Goal: Contribute content

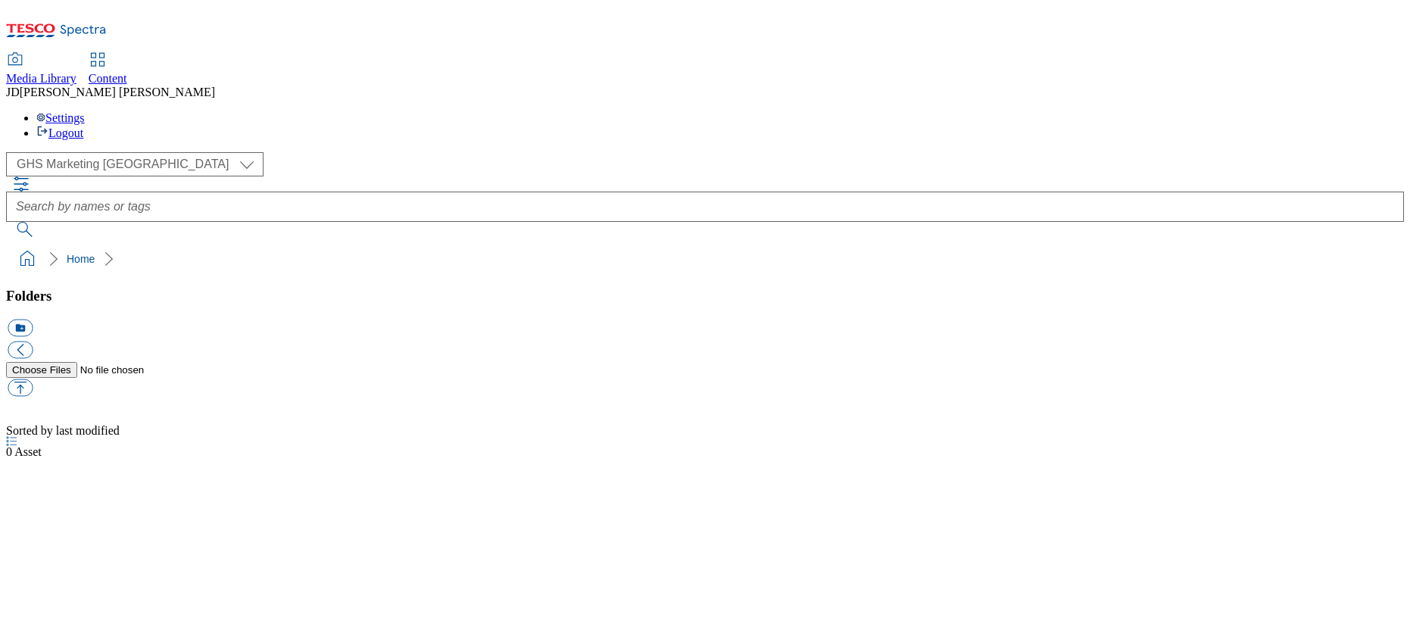
select select "flare-ghs-mktg"
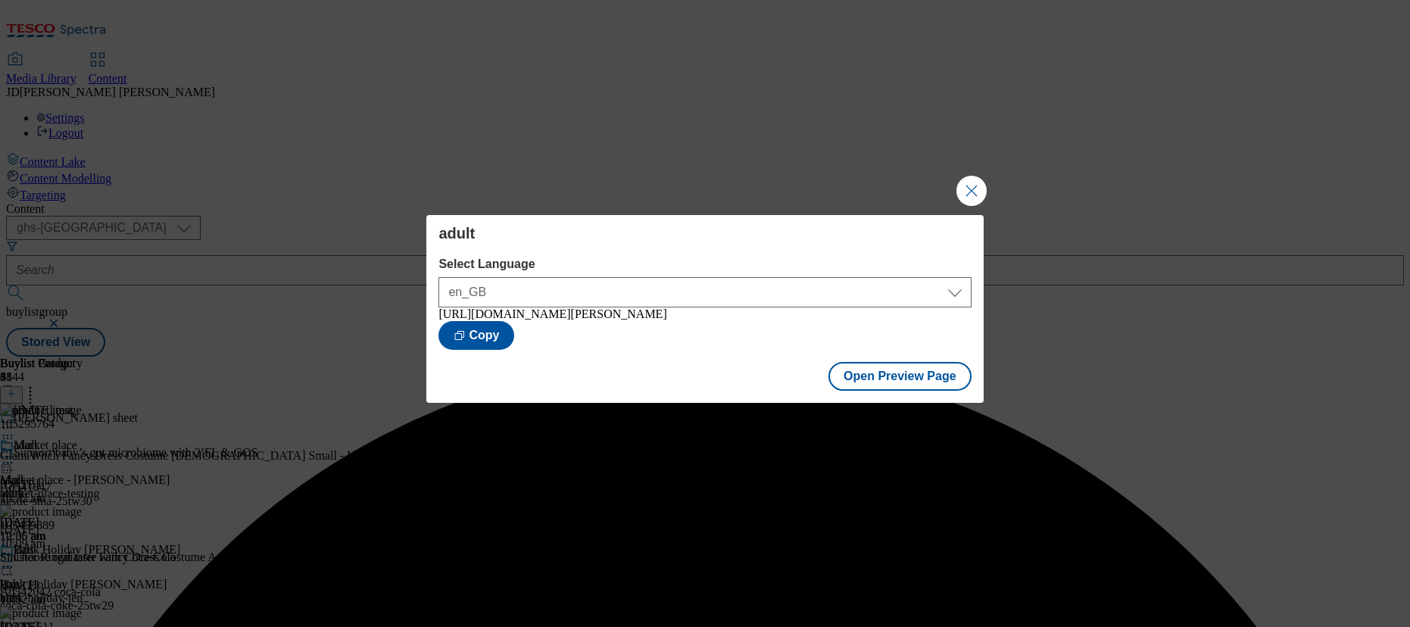
select select "ghs-[GEOGRAPHIC_DATA]"
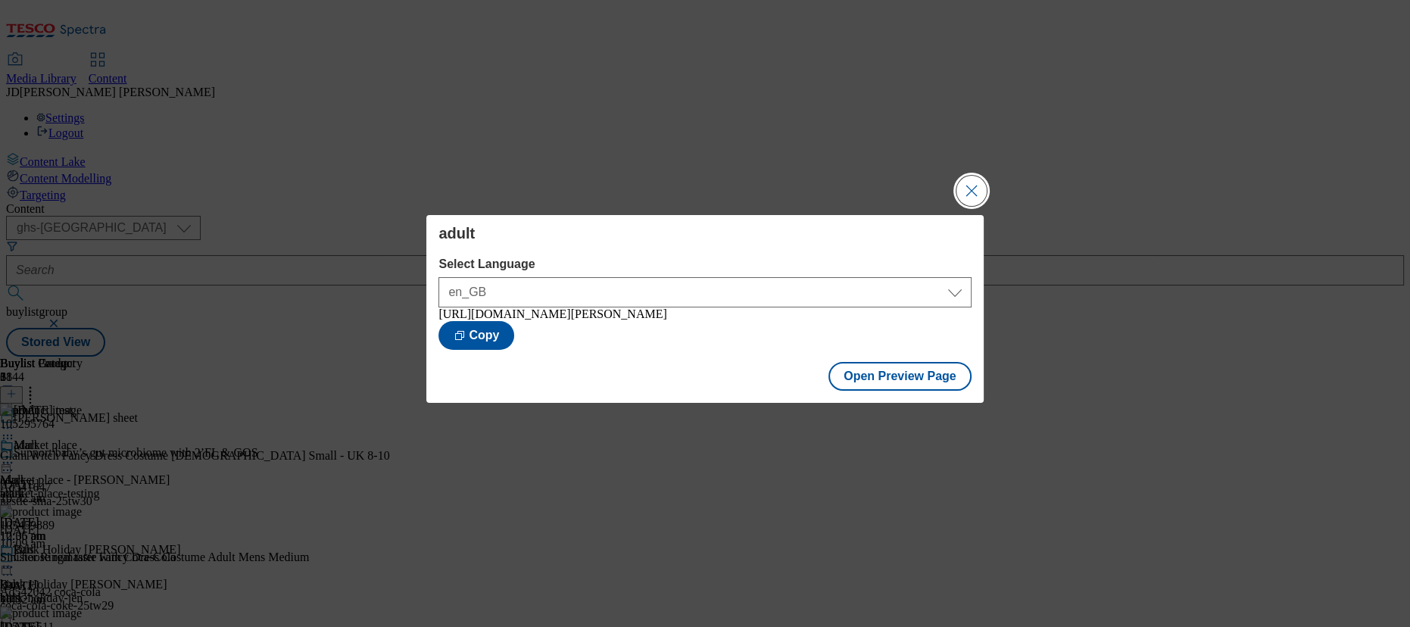
click at [964, 189] on button "Close Modal" at bounding box center [971, 191] width 30 height 30
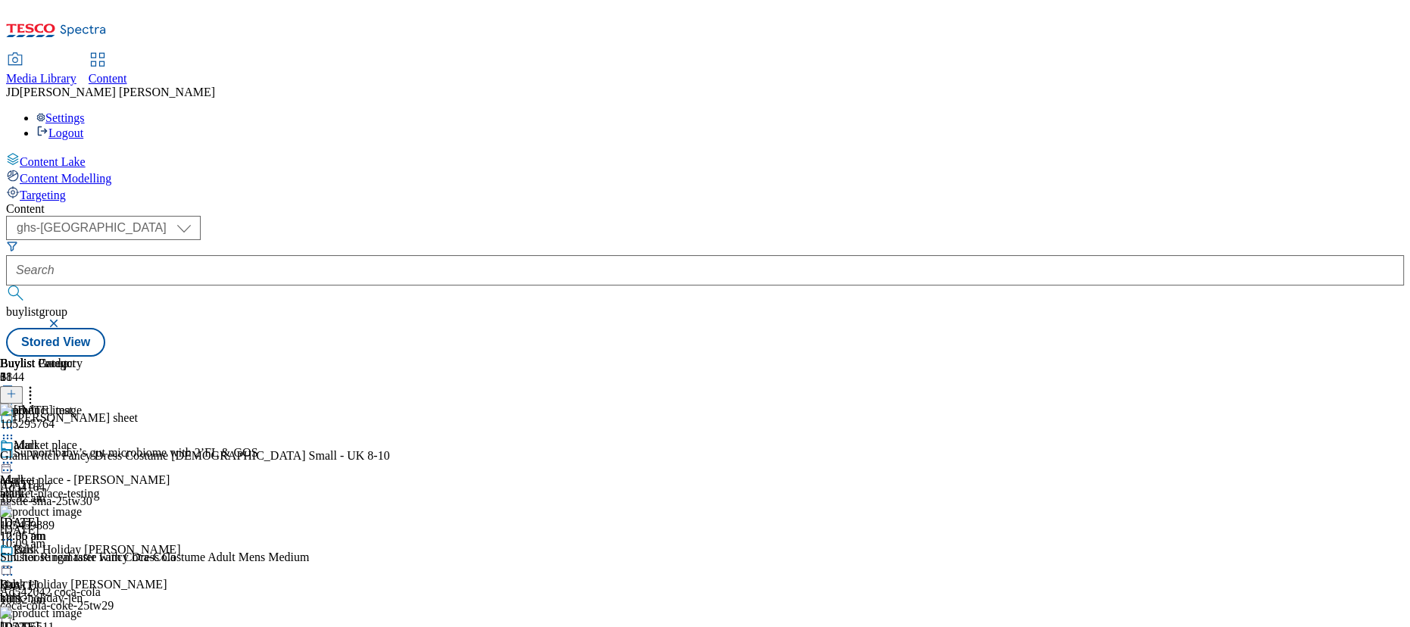
click at [23, 386] on button at bounding box center [11, 394] width 23 height 17
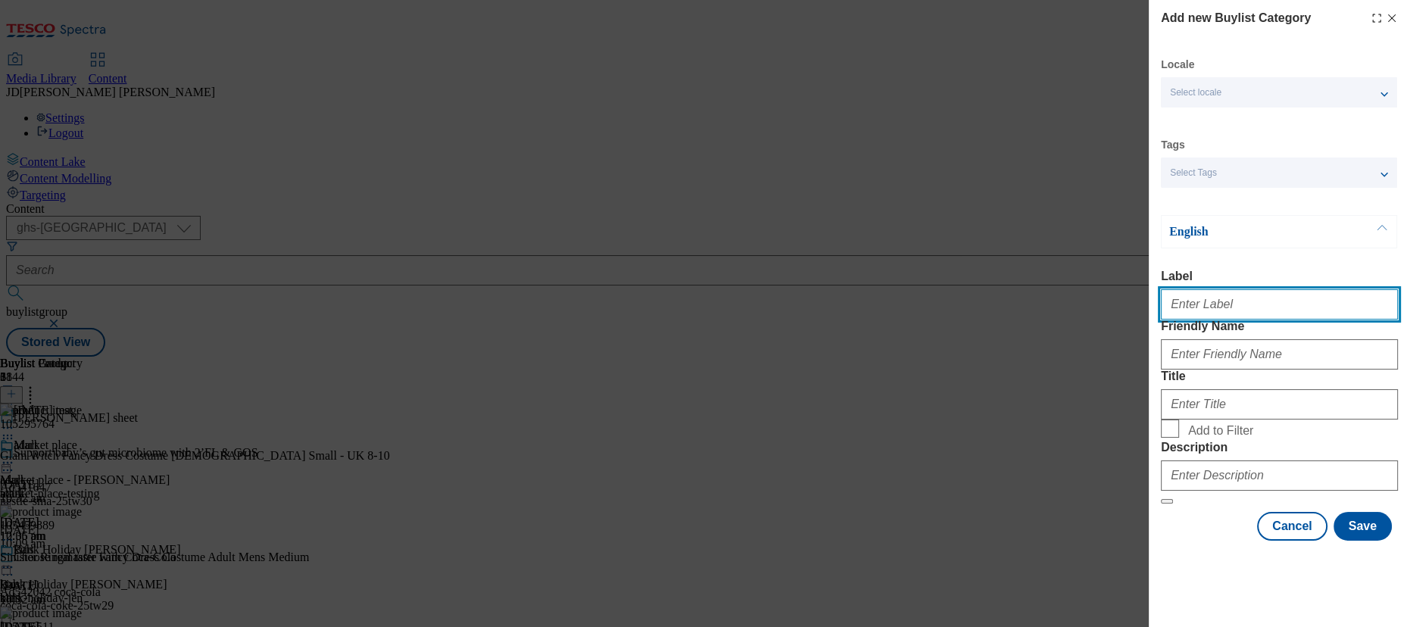
click at [1209, 313] on input "Label" at bounding box center [1279, 304] width 237 height 30
type input "pet"
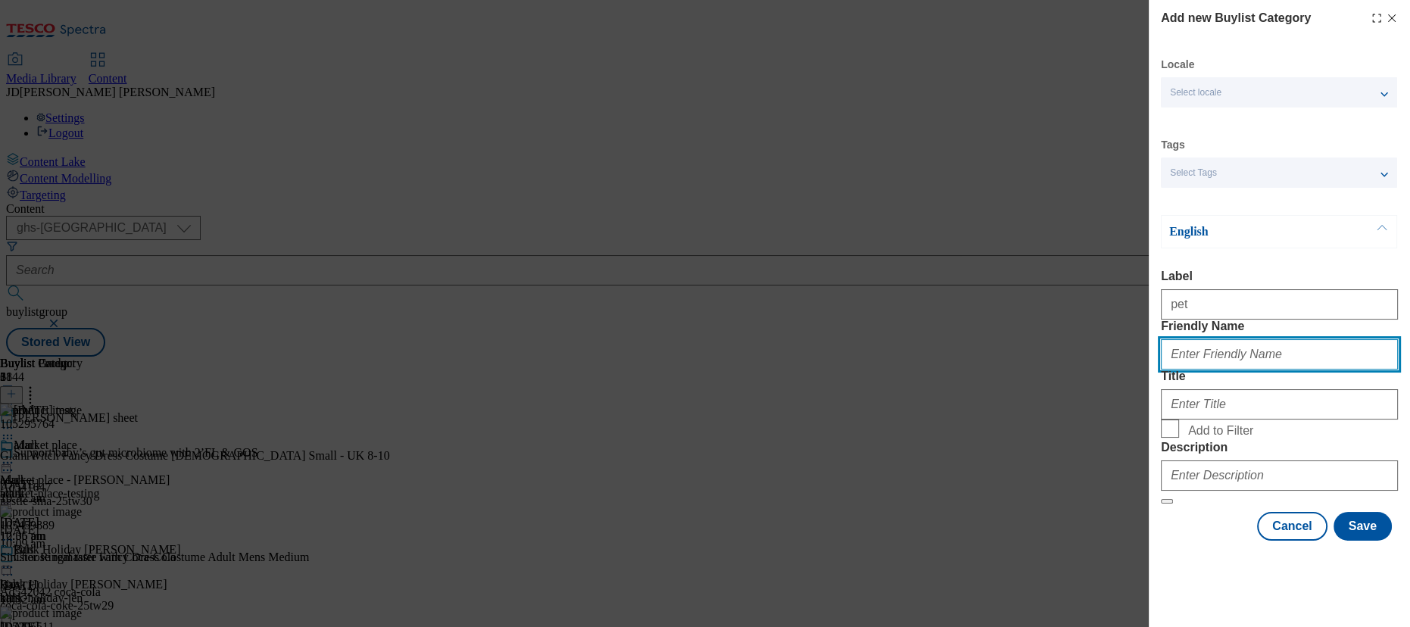
click at [1200, 370] on input "Friendly Name" at bounding box center [1279, 354] width 237 height 30
type input "pet"
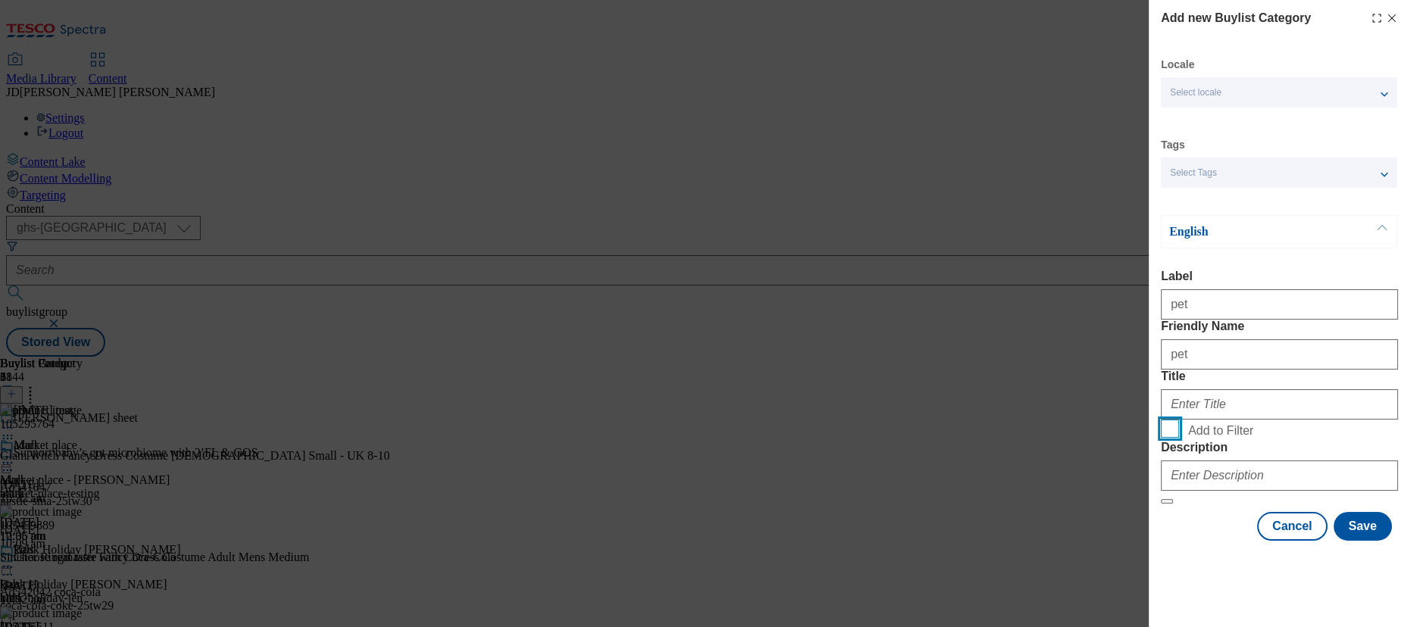
click at [1165, 438] on input "Add to Filter" at bounding box center [1170, 429] width 18 height 18
checkbox input "true"
click at [1188, 413] on input "Title" at bounding box center [1279, 404] width 237 height 30
type input "pet"
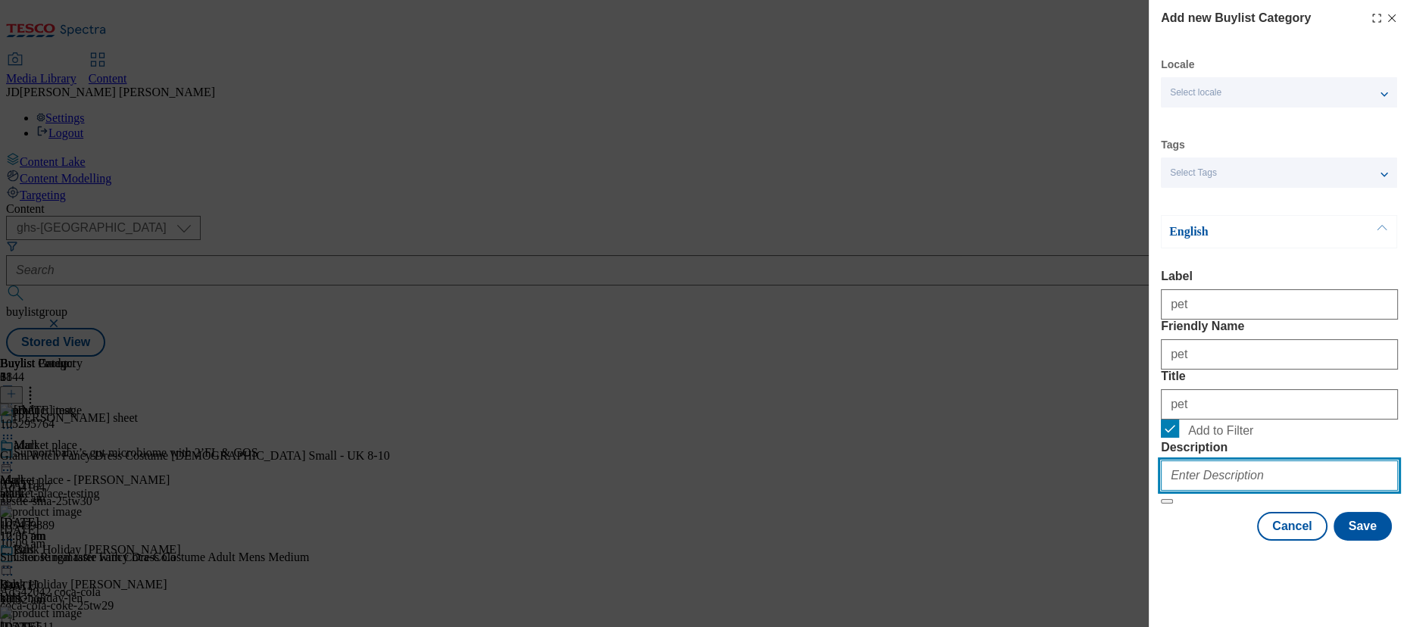
click at [1233, 491] on input "Description" at bounding box center [1279, 475] width 237 height 30
type input "pet"
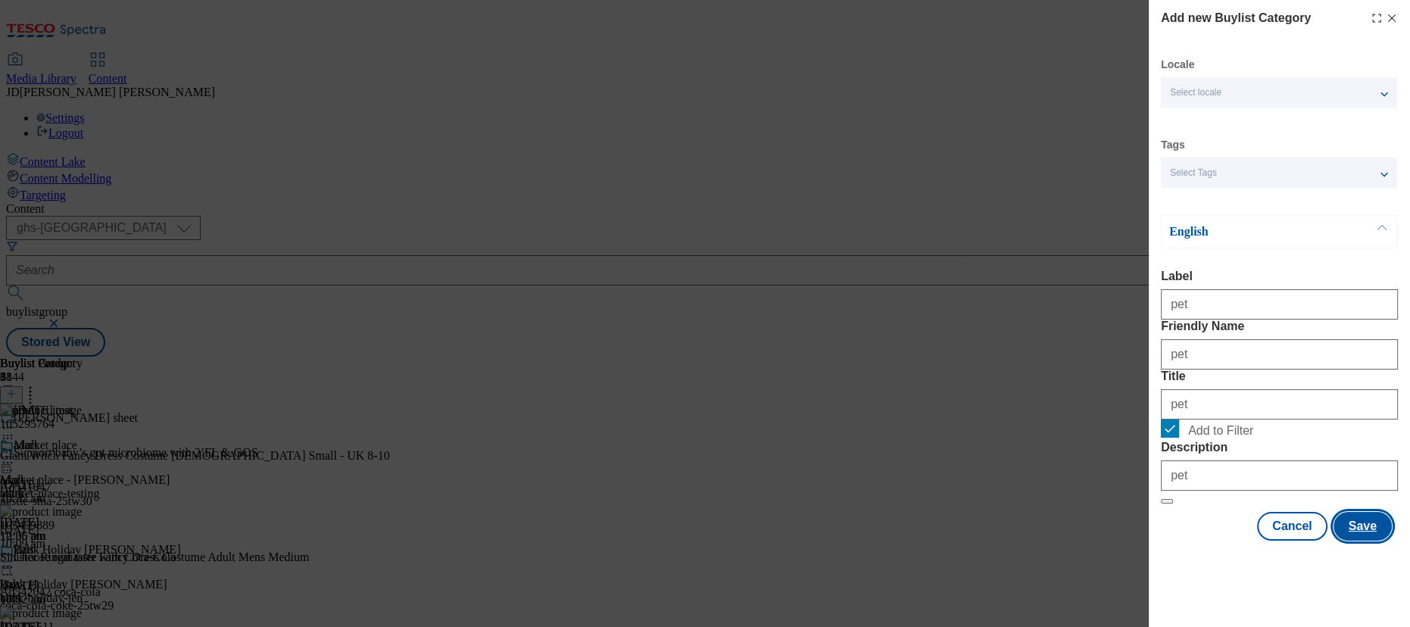
click at [1340, 541] on button "Save" at bounding box center [1362, 526] width 58 height 29
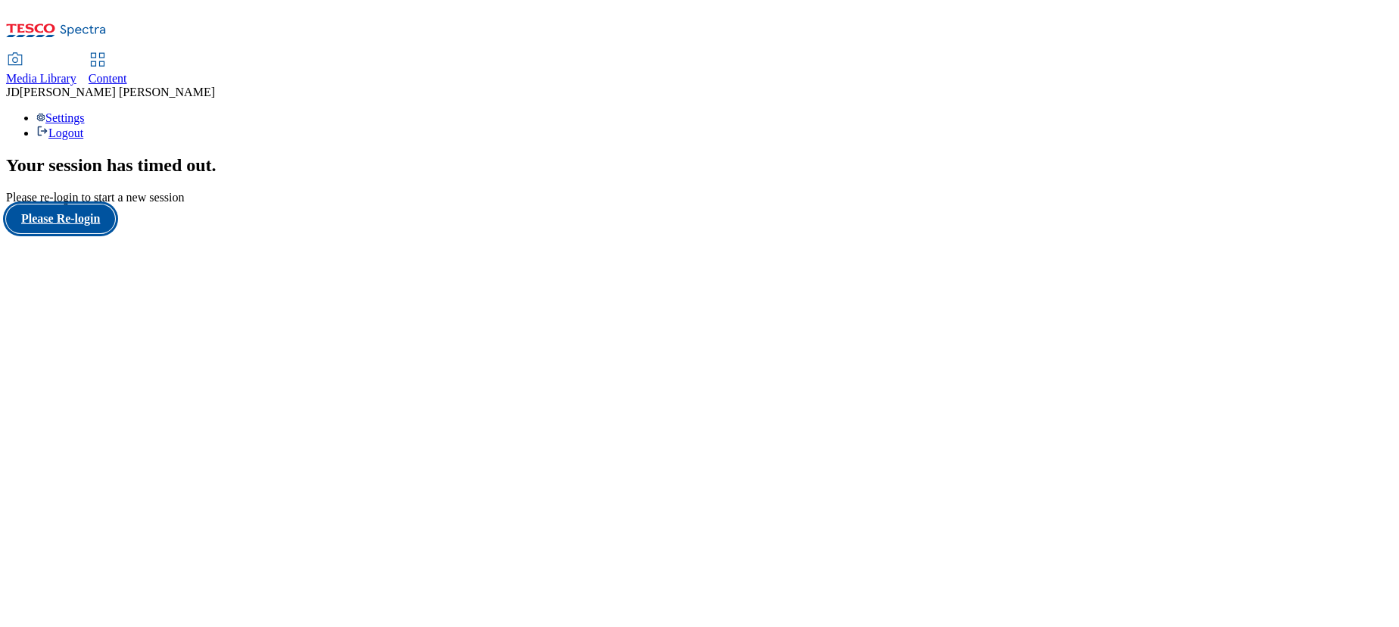
click at [64, 233] on button "Please Re-login" at bounding box center [60, 218] width 109 height 29
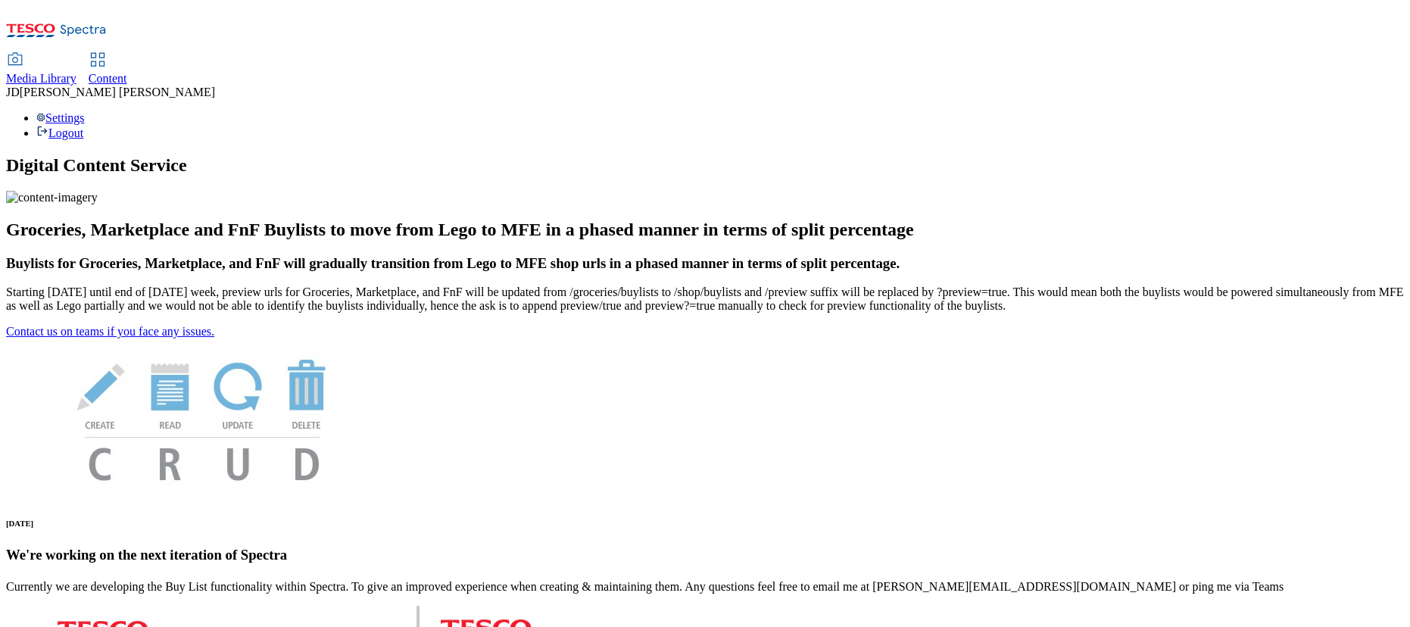
click at [127, 72] on span "Content" at bounding box center [108, 78] width 39 height 13
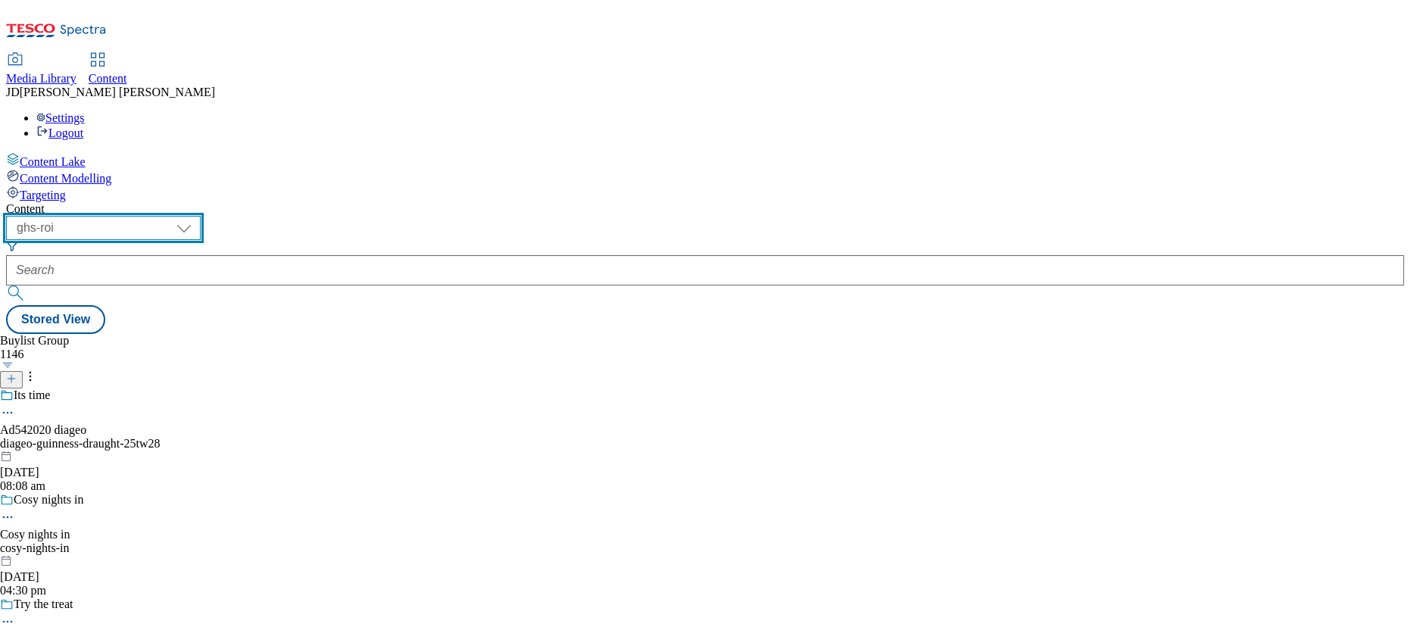
click at [201, 216] on select "ghs-roi ghs-[GEOGRAPHIC_DATA]" at bounding box center [103, 228] width 195 height 24
select select "ghs-[GEOGRAPHIC_DATA]"
click at [197, 216] on select "ghs-roi ghs-[GEOGRAPHIC_DATA]" at bounding box center [103, 228] width 195 height 24
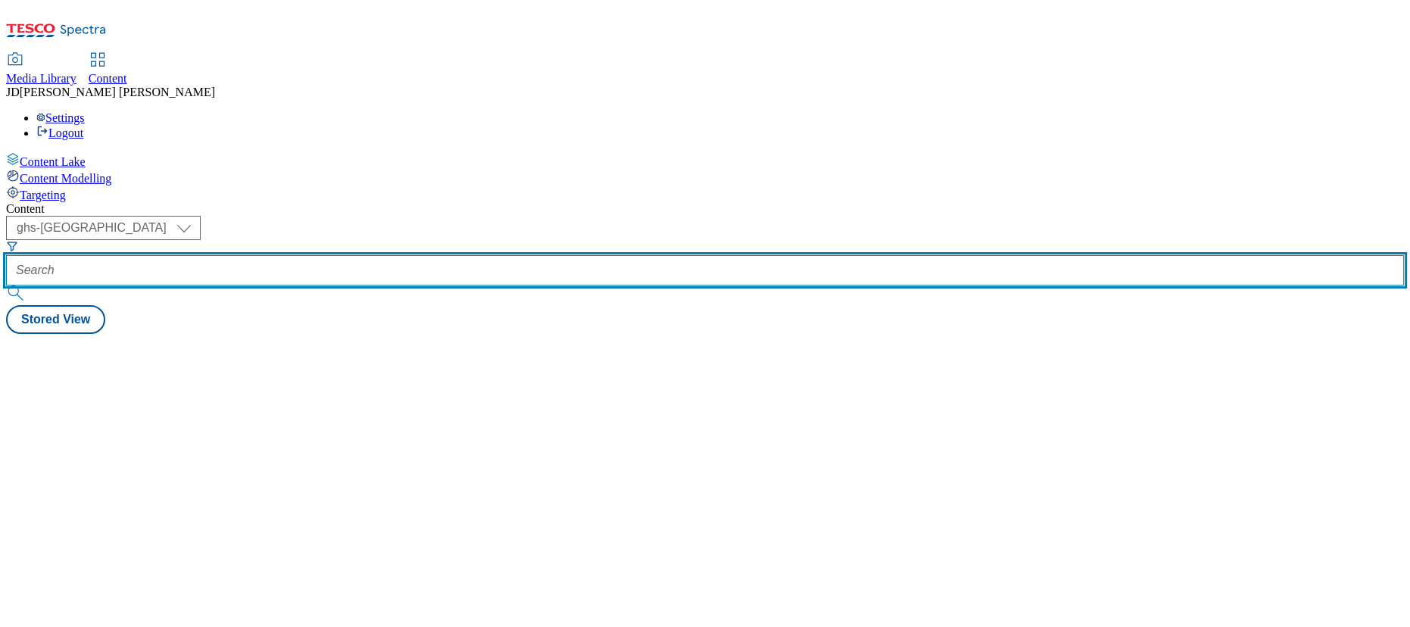
click at [343, 255] on input "text" at bounding box center [705, 270] width 1398 height 30
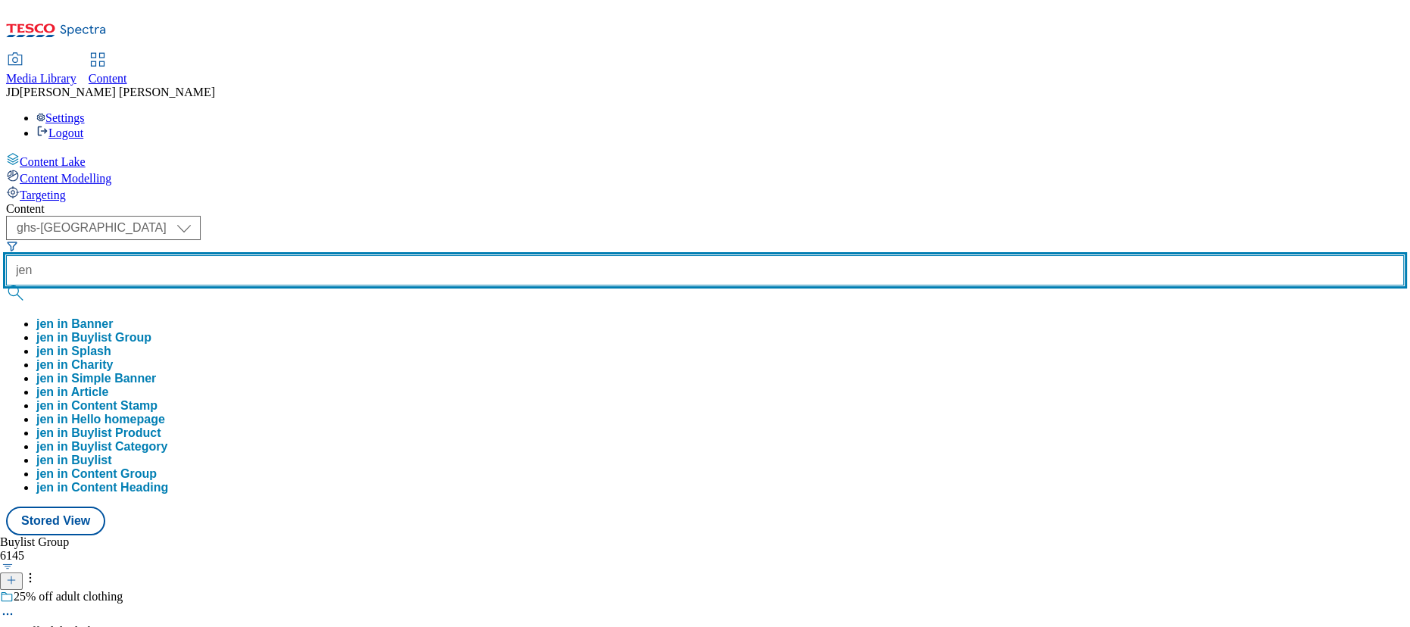
type input "jen"
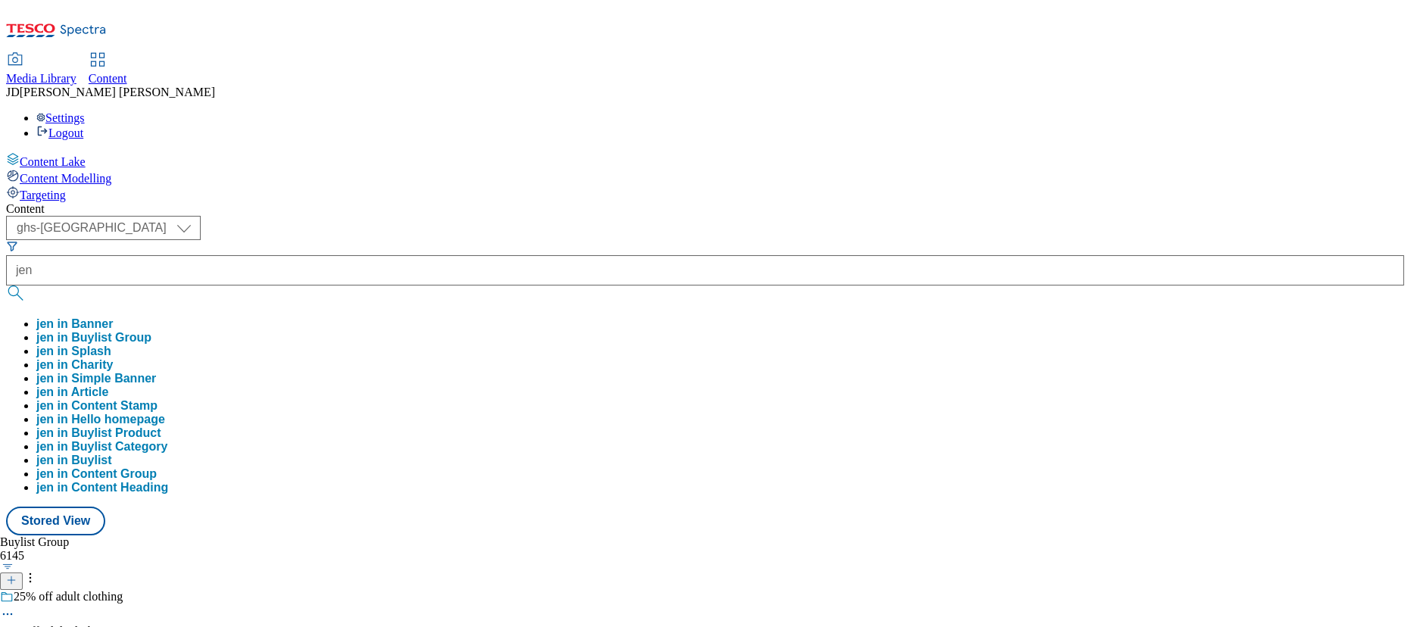
click at [151, 331] on button "jen in Buylist Group" at bounding box center [93, 338] width 115 height 14
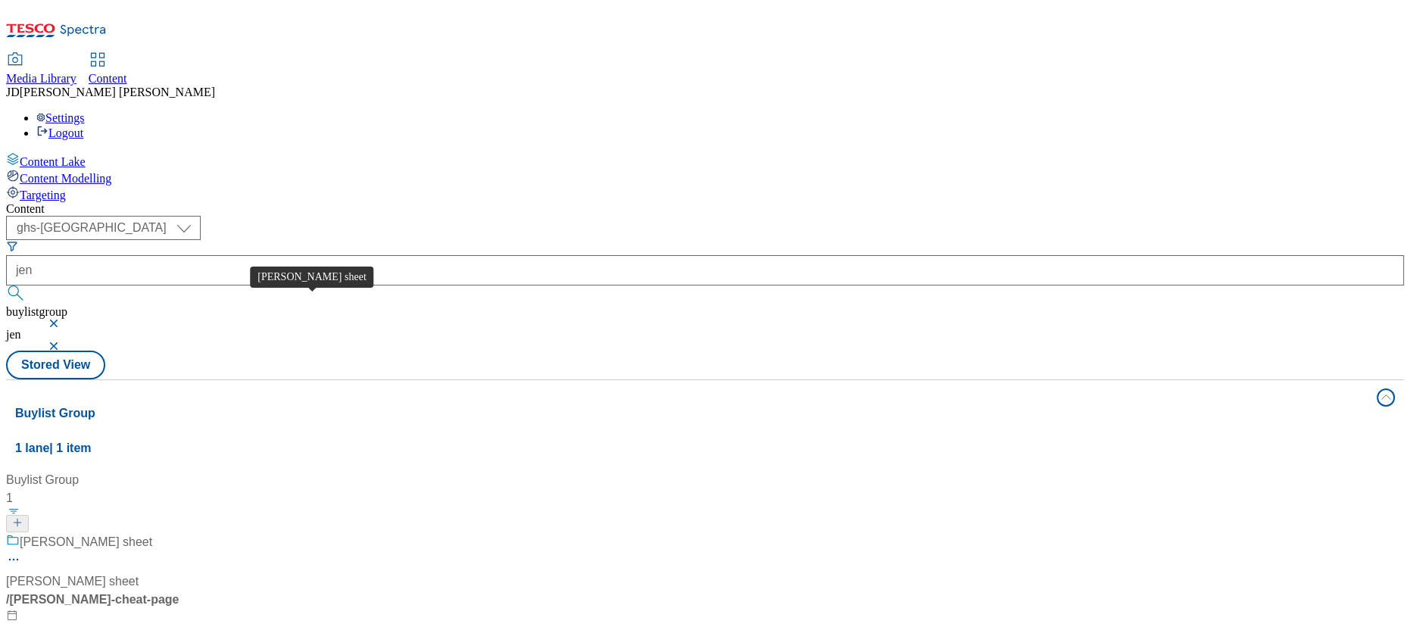
click at [152, 533] on div "[PERSON_NAME] sheet" at bounding box center [86, 542] width 133 height 18
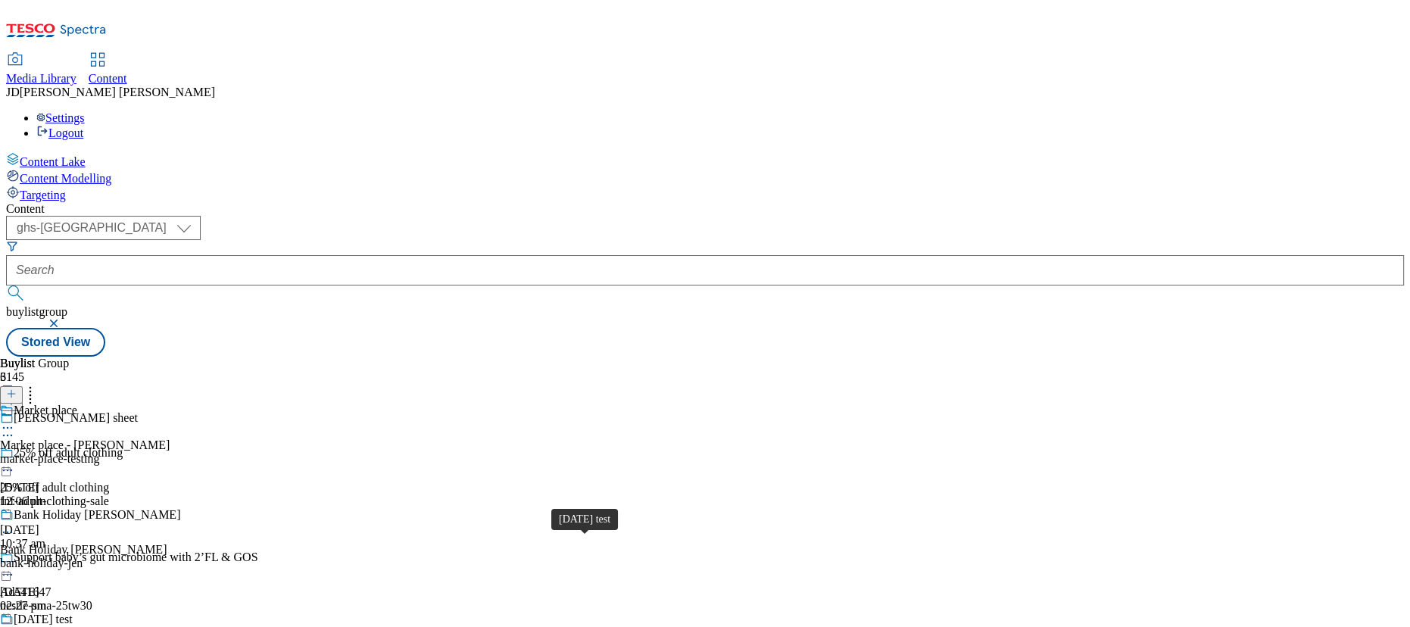
click at [73, 613] on span "[DATE] test" at bounding box center [43, 621] width 59 height 17
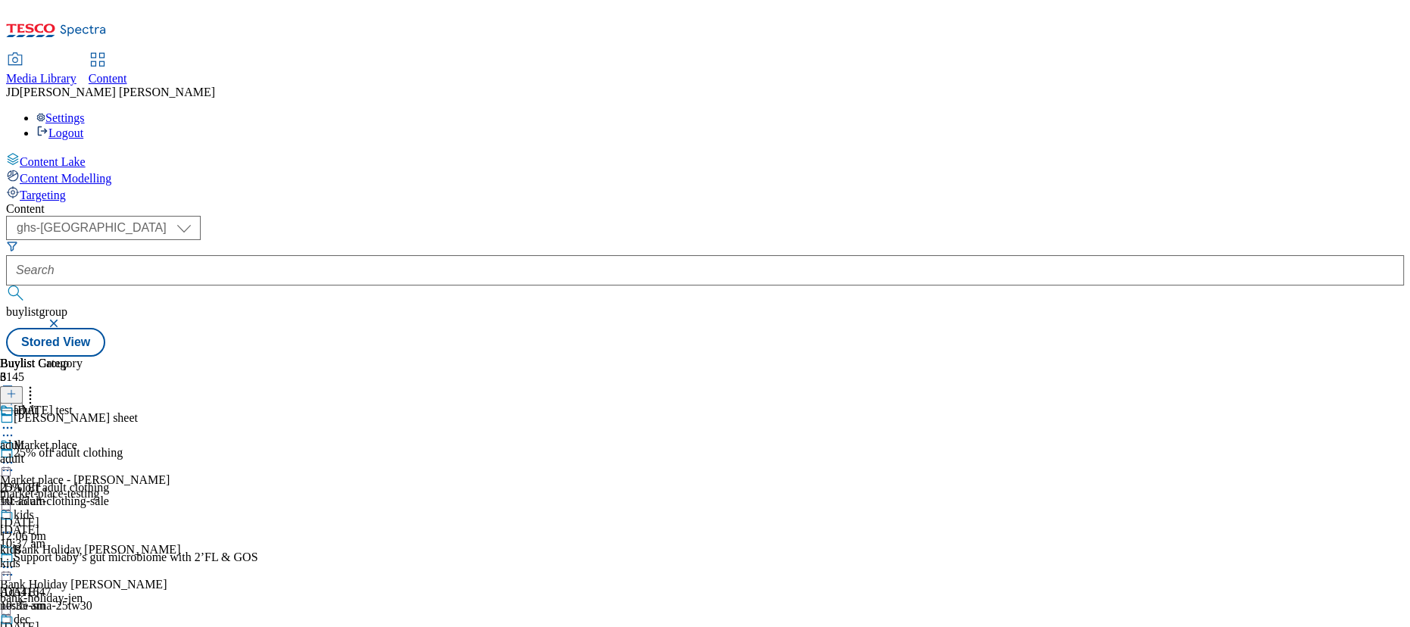
click at [17, 388] on icon at bounding box center [11, 393] width 11 height 11
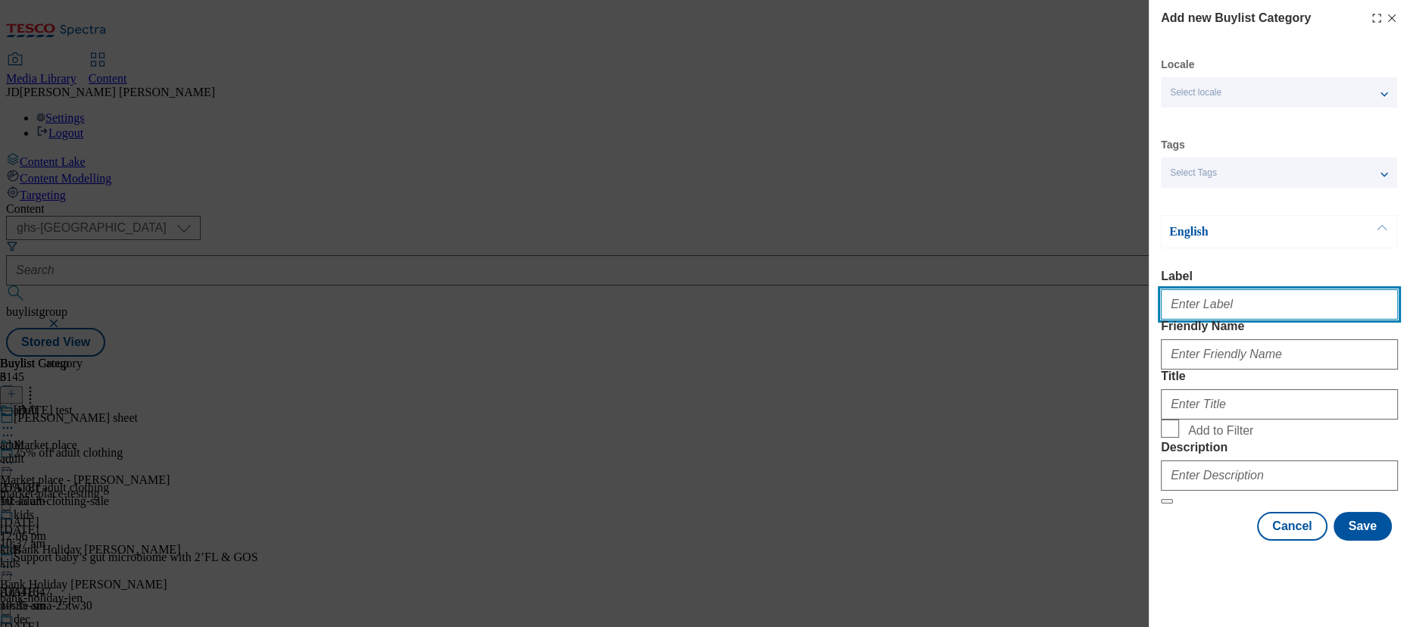
click at [1211, 320] on input "Label" at bounding box center [1279, 304] width 237 height 30
type input "pet"
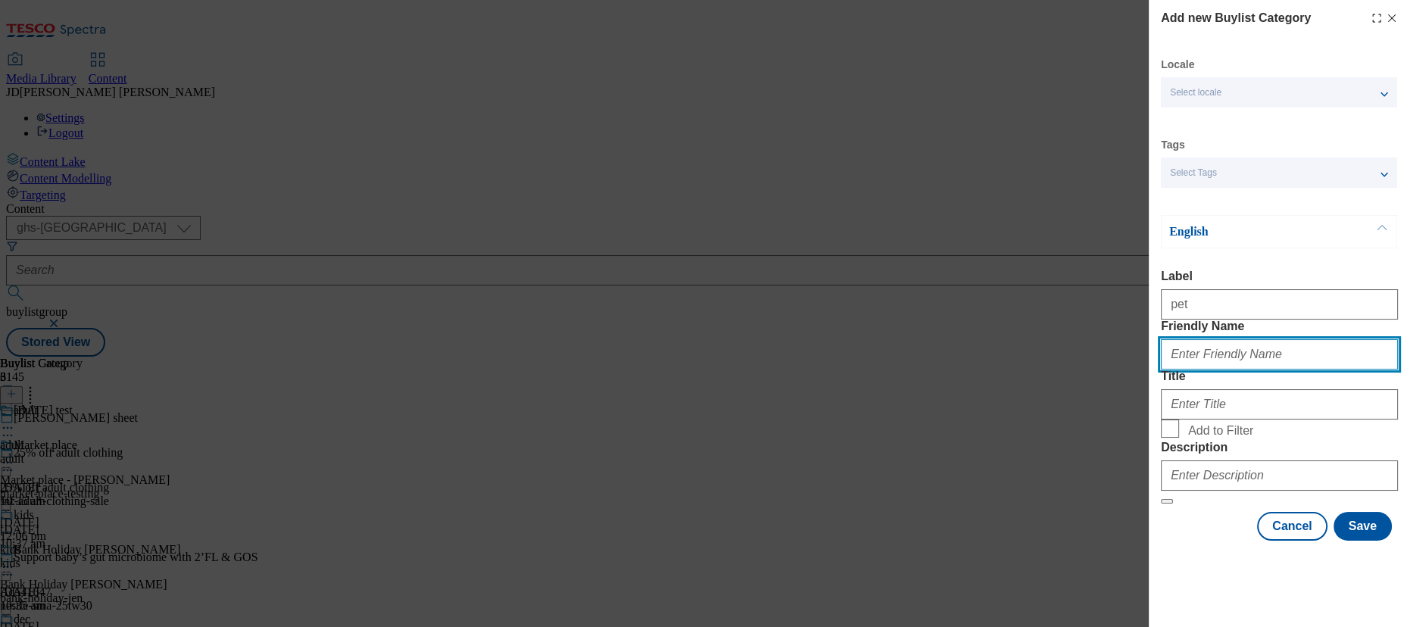
click at [1201, 370] on input "Friendly Name" at bounding box center [1279, 354] width 237 height 30
type input "pet"
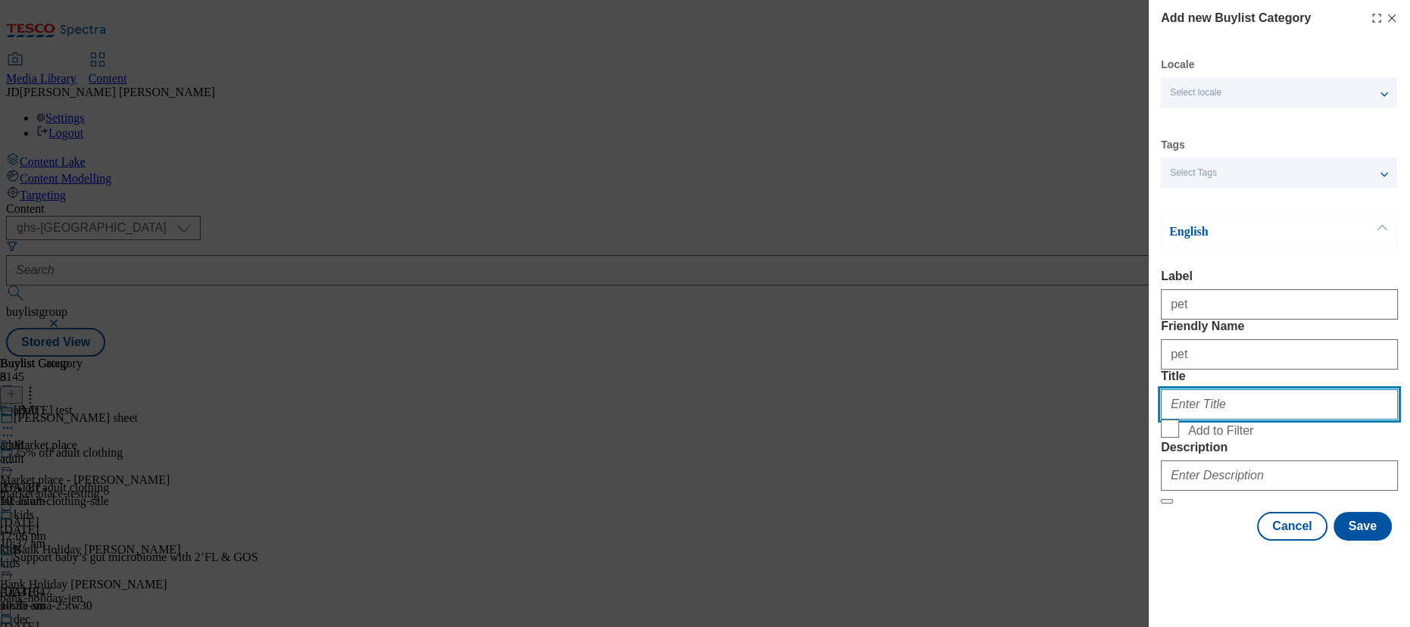
click at [1191, 420] on input "Title" at bounding box center [1279, 404] width 237 height 30
type input "pet"
click at [1170, 438] on input "Add to Filter" at bounding box center [1170, 429] width 18 height 18
checkbox input "true"
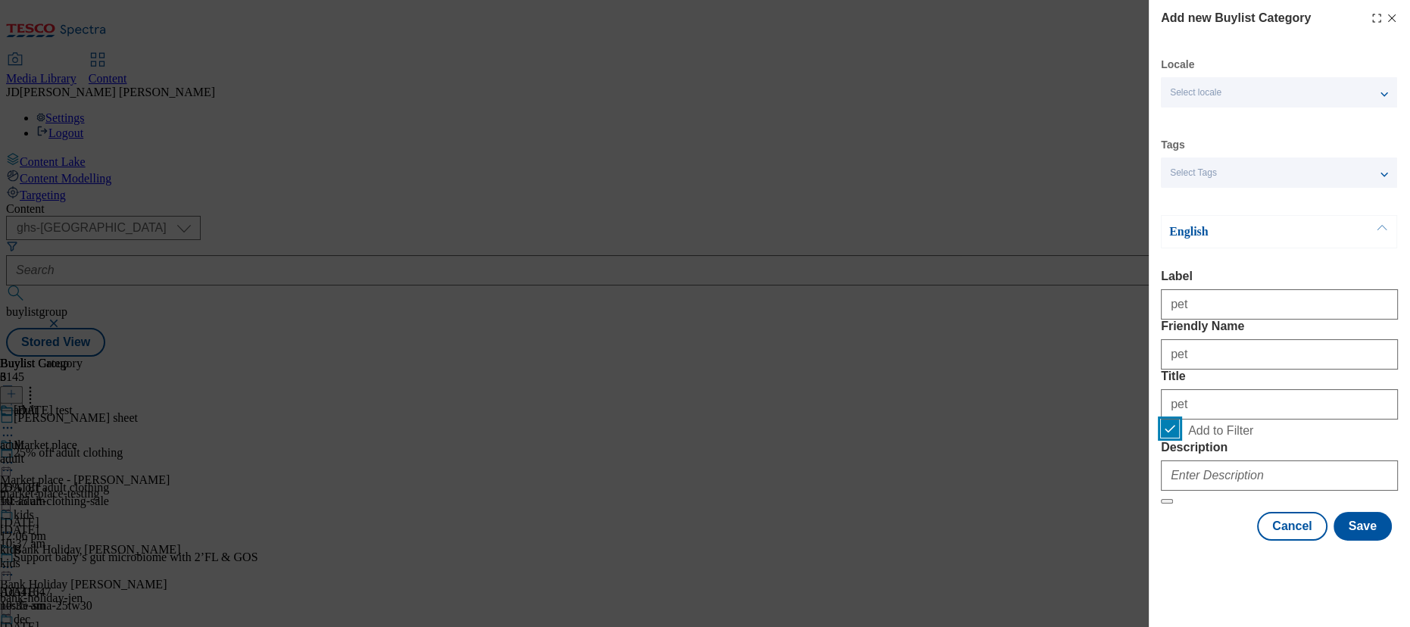
scroll to position [51, 0]
click at [1355, 541] on button "Save" at bounding box center [1362, 526] width 58 height 29
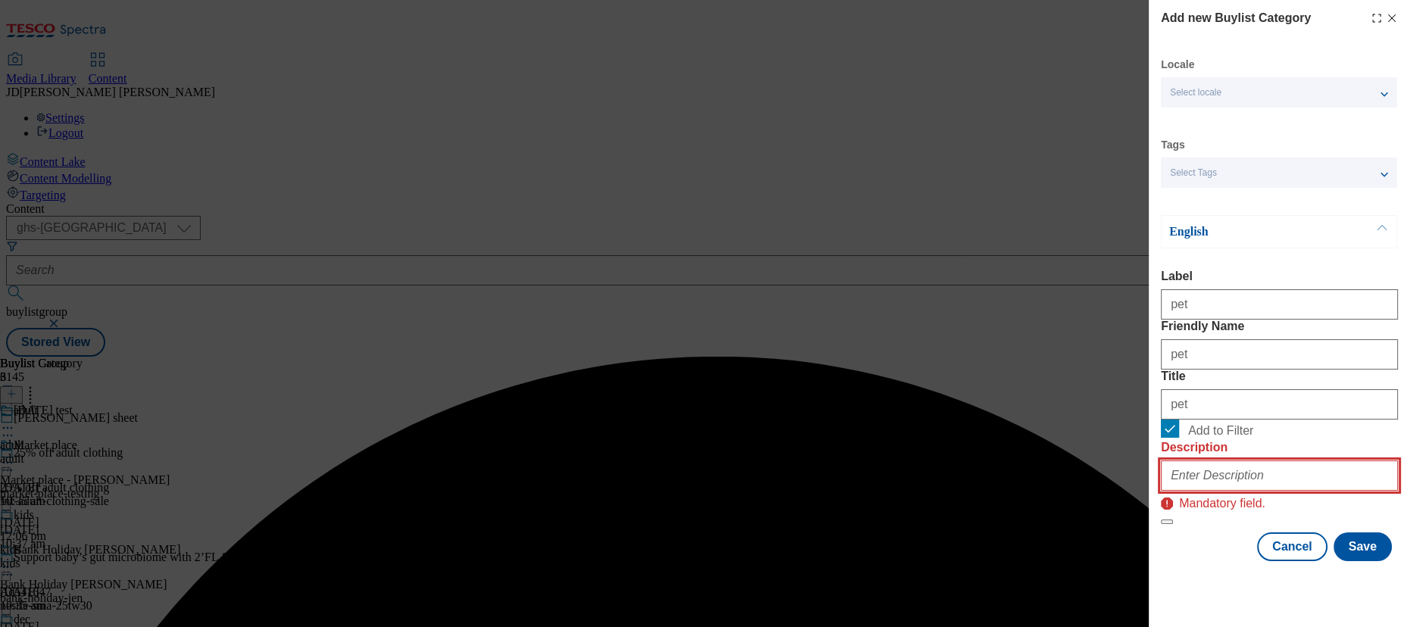
click at [1242, 491] on input "Description" at bounding box center [1279, 475] width 237 height 30
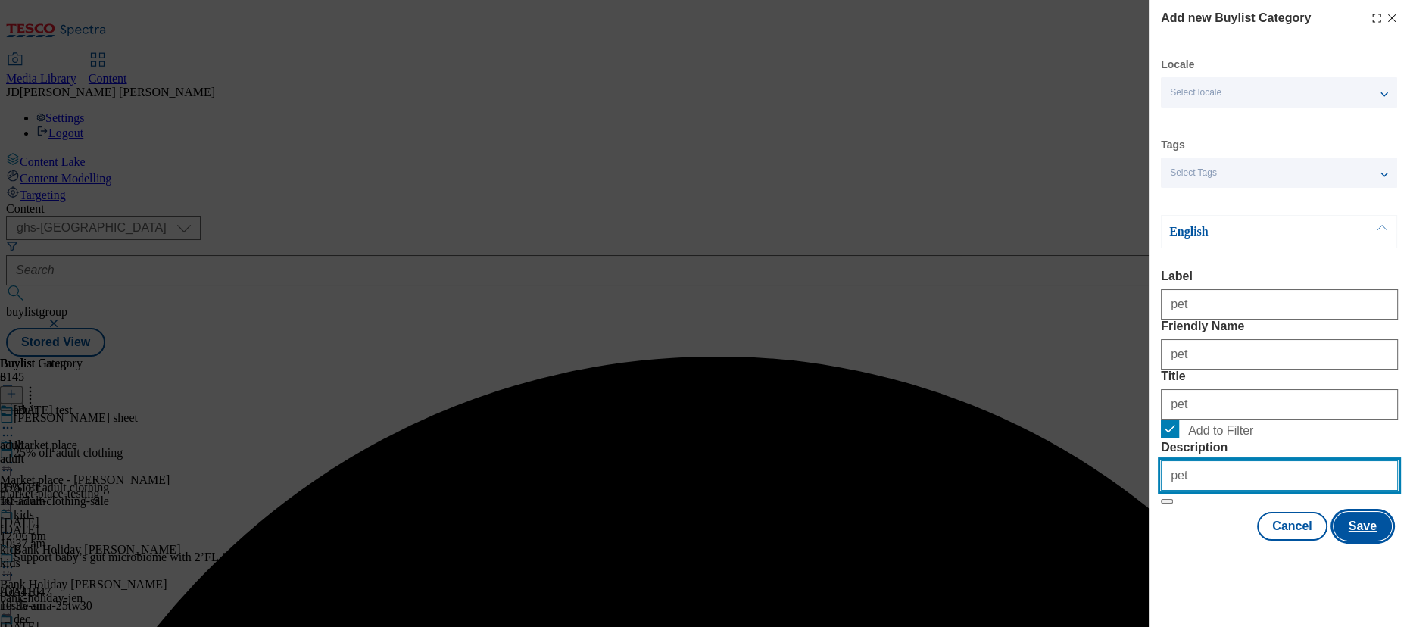
type input "pet"
click at [1349, 541] on button "Save" at bounding box center [1362, 526] width 58 height 29
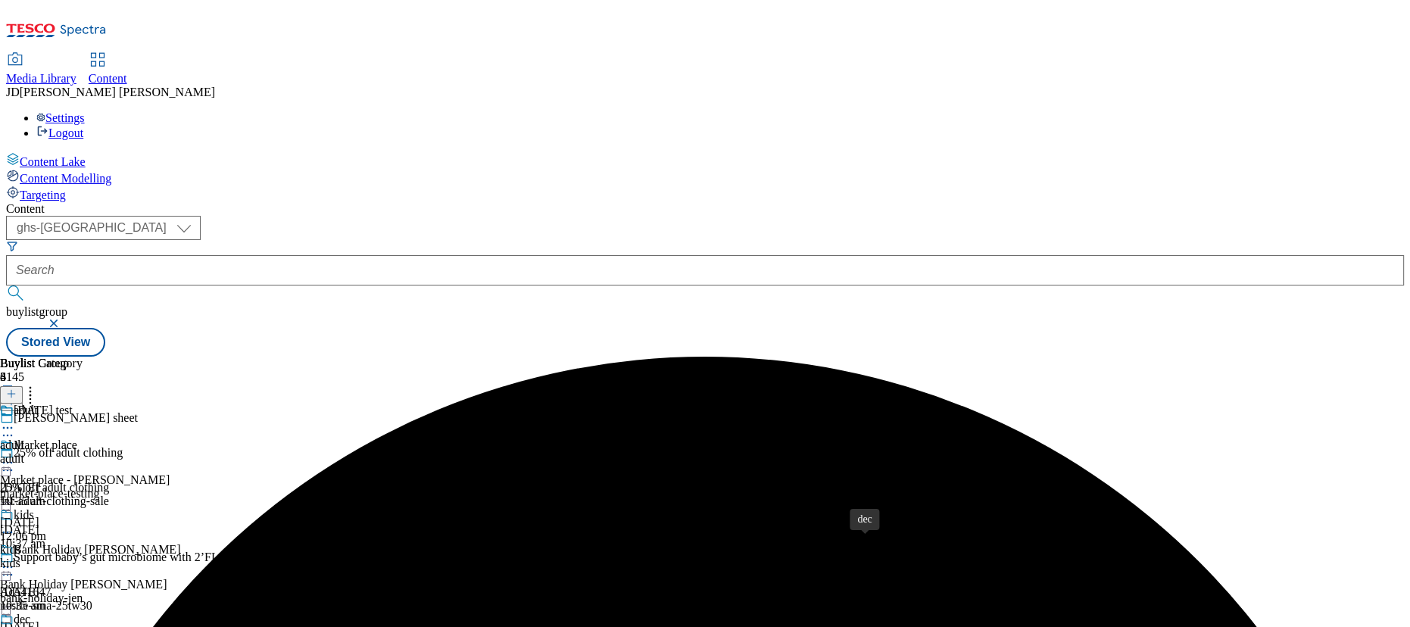
scroll to position [144, 0]
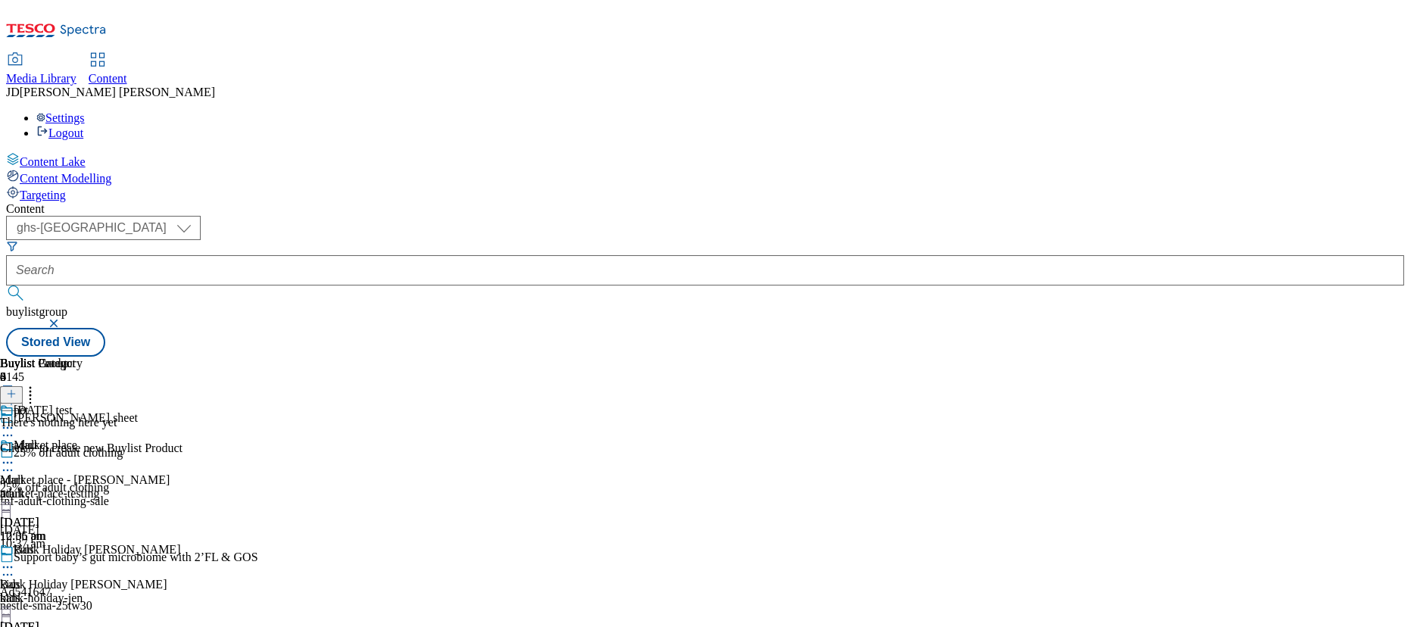
click at [624, 216] on div "( optional ) ghs-roi ghs-[GEOGRAPHIC_DATA] ghs-uk buylistgroup Stored View" at bounding box center [705, 286] width 1398 height 141
